Goal: Information Seeking & Learning: Learn about a topic

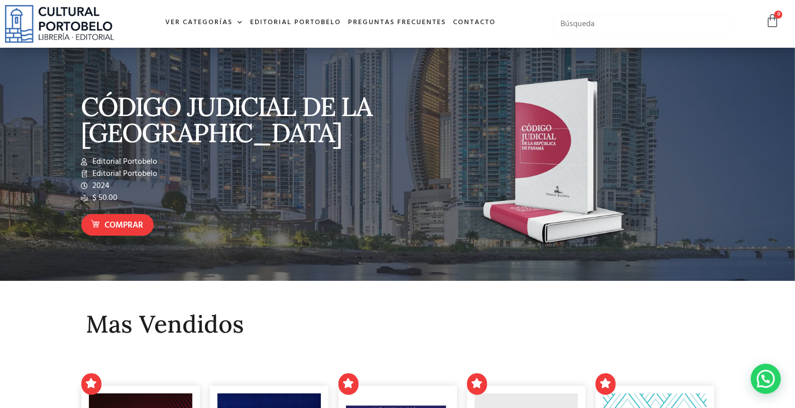
click at [594, 27] on input "text" at bounding box center [642, 24] width 180 height 21
type input "medico"
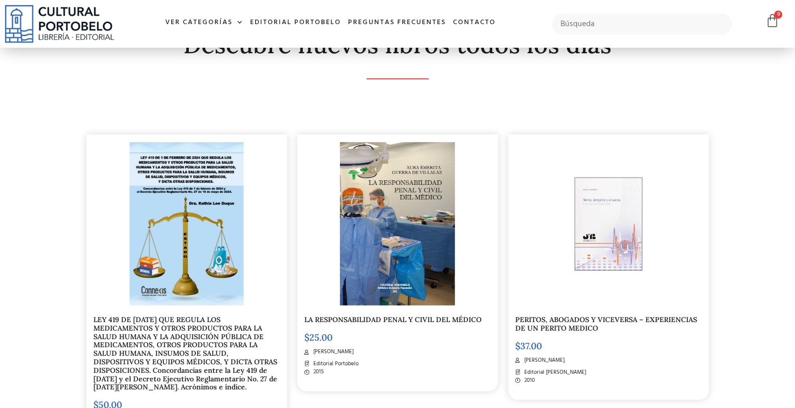
scroll to position [186, 0]
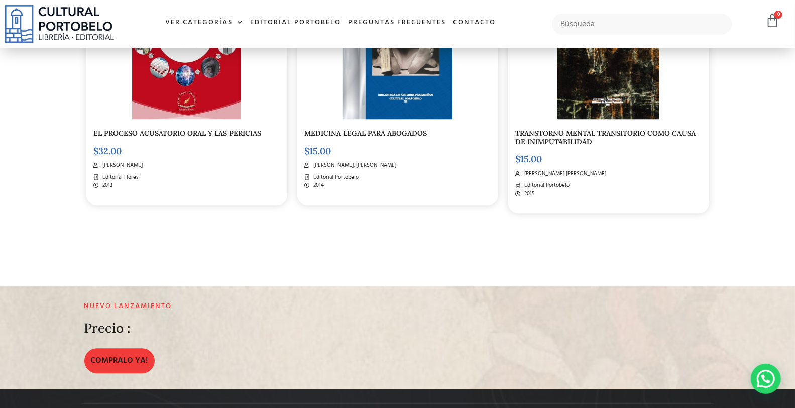
scroll to position [1624, 0]
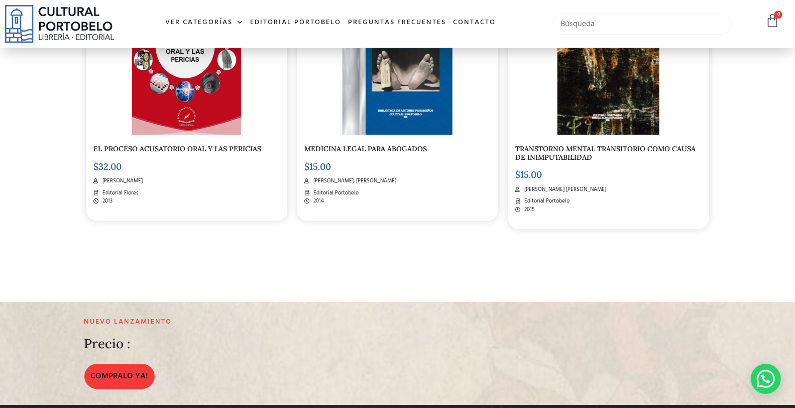
click at [591, 26] on input "text" at bounding box center [642, 24] width 180 height 21
type input "propiedad horizontal"
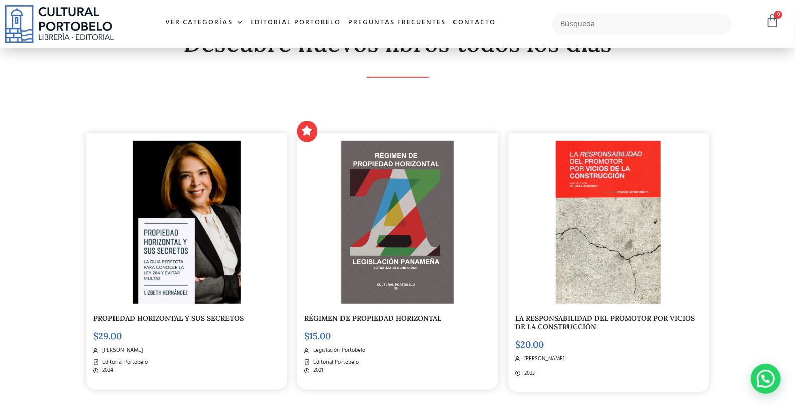
scroll to position [186, 0]
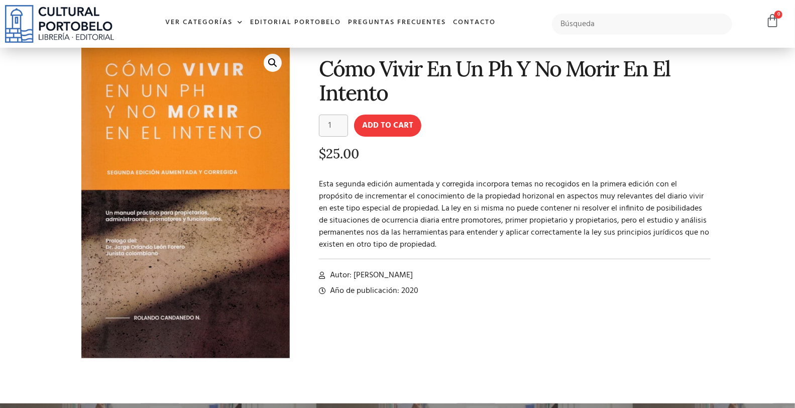
scroll to position [37, 0]
